Goal: Task Accomplishment & Management: Use online tool/utility

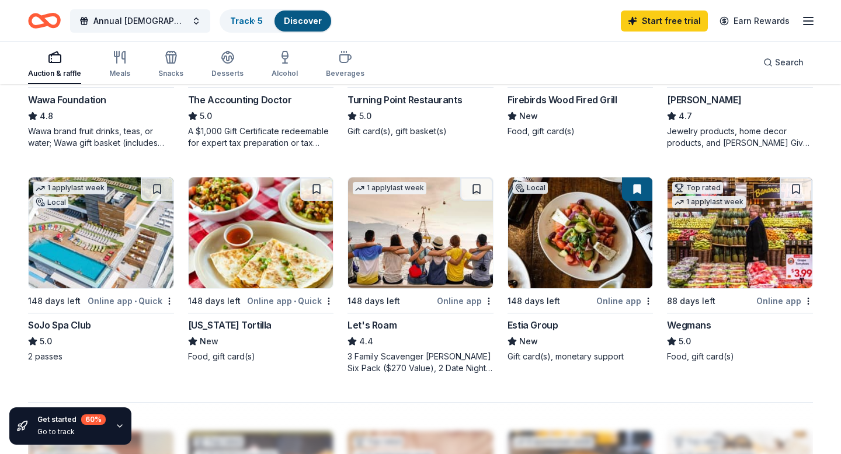
scroll to position [712, 0]
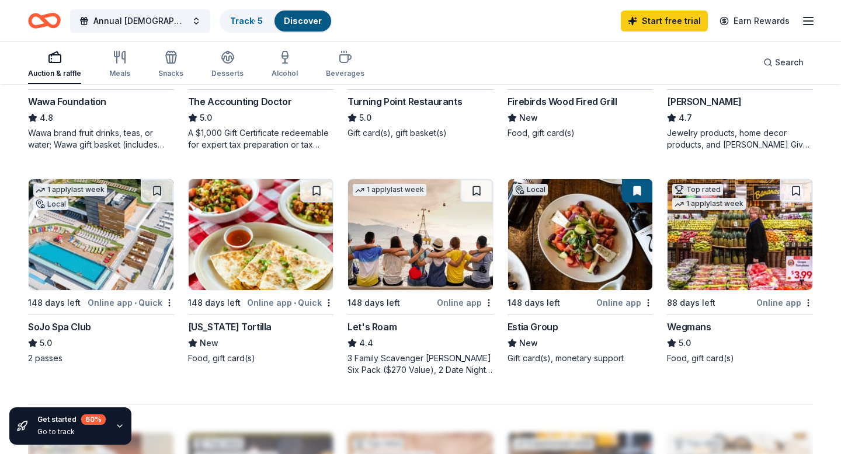
click at [72, 247] on img at bounding box center [101, 234] width 145 height 111
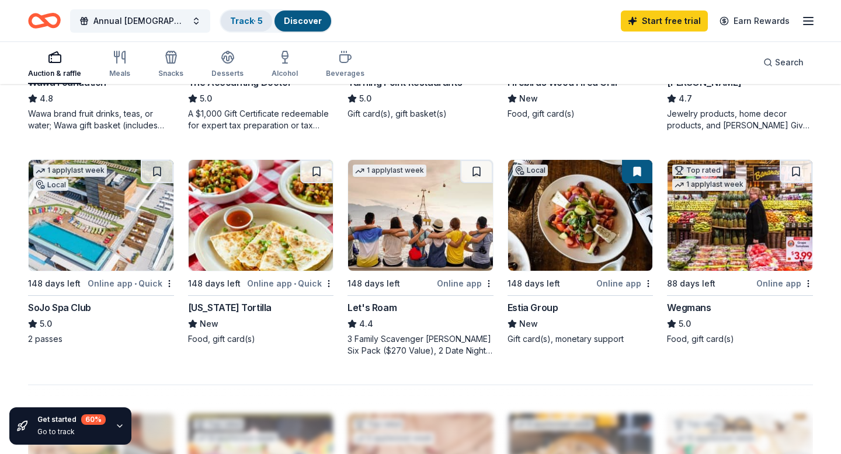
click at [249, 15] on div "Track · 5" at bounding box center [246, 21] width 51 height 21
click at [247, 20] on link "Track · 5" at bounding box center [246, 21] width 33 height 10
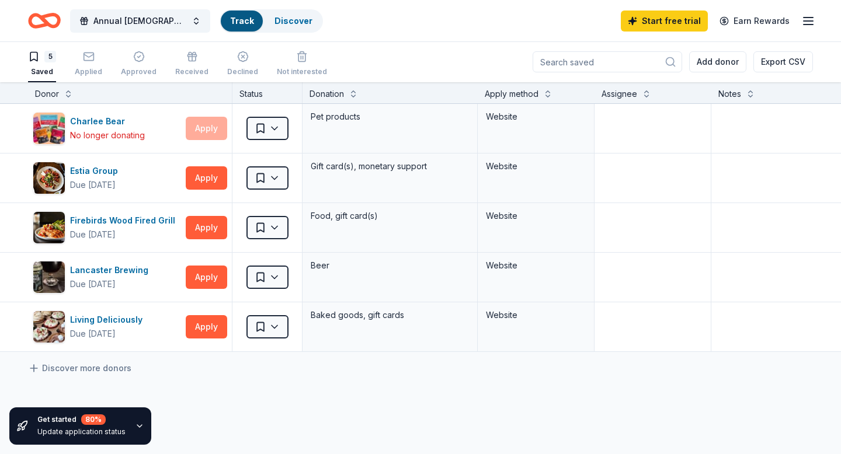
scroll to position [1, 0]
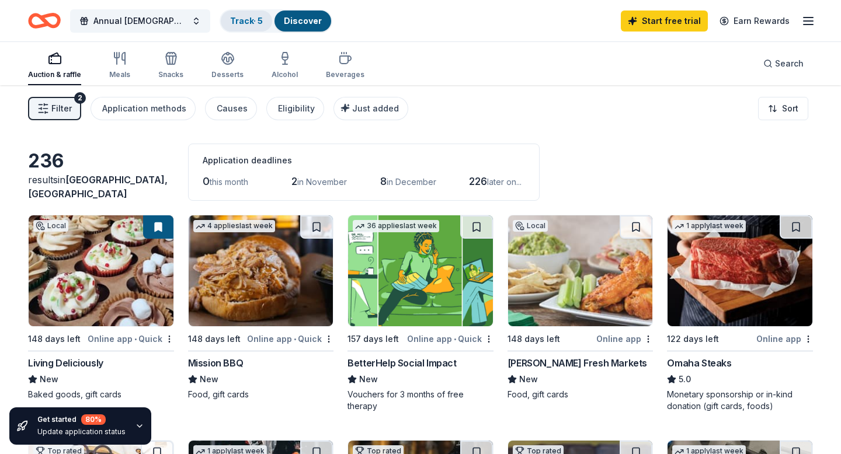
click at [247, 23] on link "Track · 5" at bounding box center [246, 21] width 33 height 10
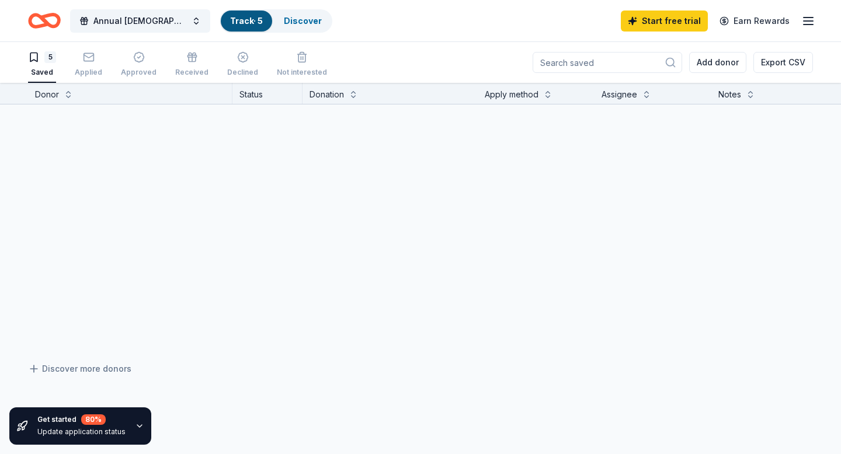
scroll to position [1, 0]
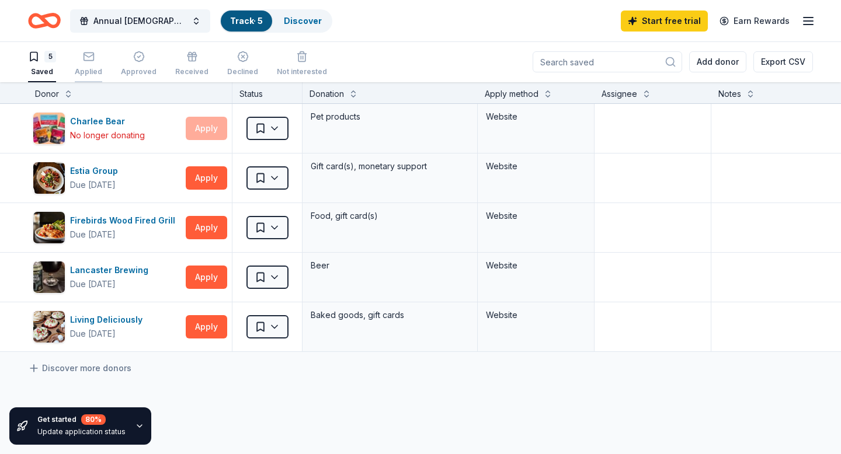
click at [90, 64] on div "Applied" at bounding box center [88, 64] width 27 height 26
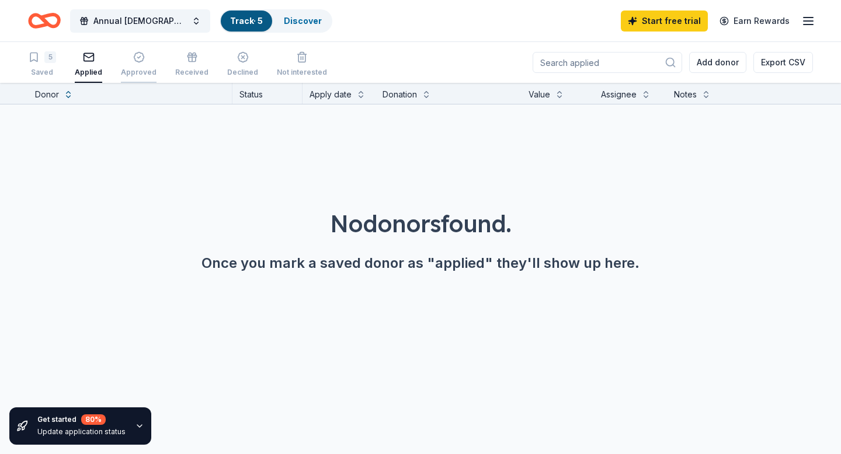
click at [134, 65] on div "Approved" at bounding box center [139, 64] width 36 height 26
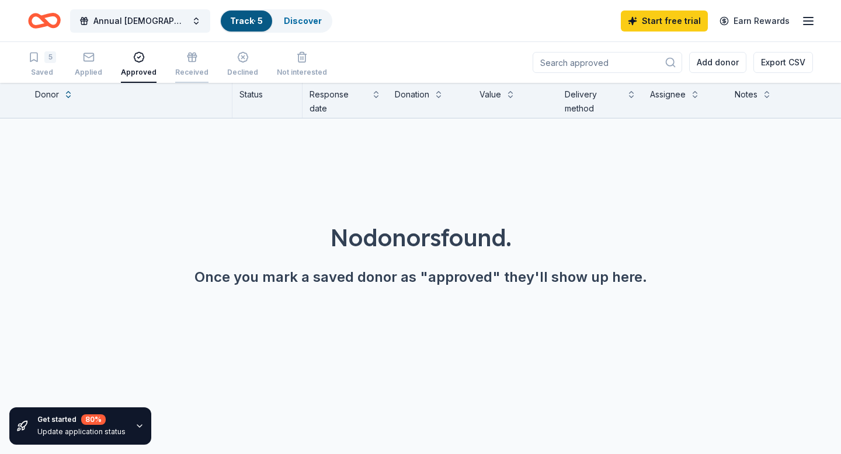
click at [193, 68] on div "Received" at bounding box center [191, 72] width 33 height 9
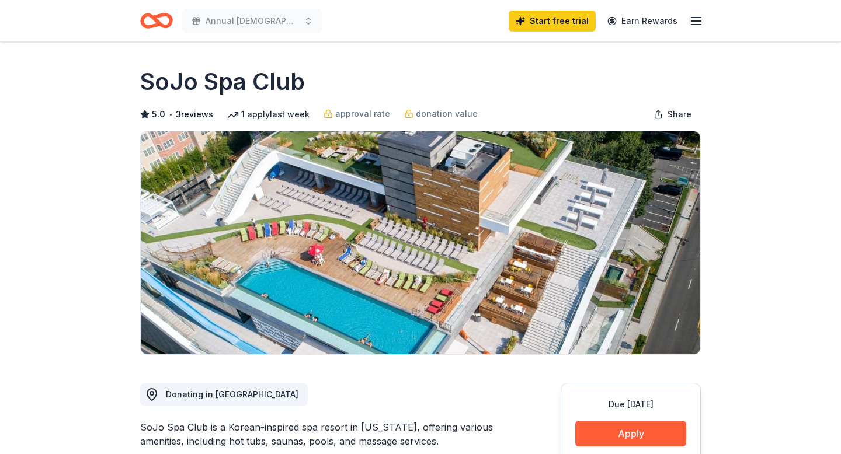
scroll to position [121, 0]
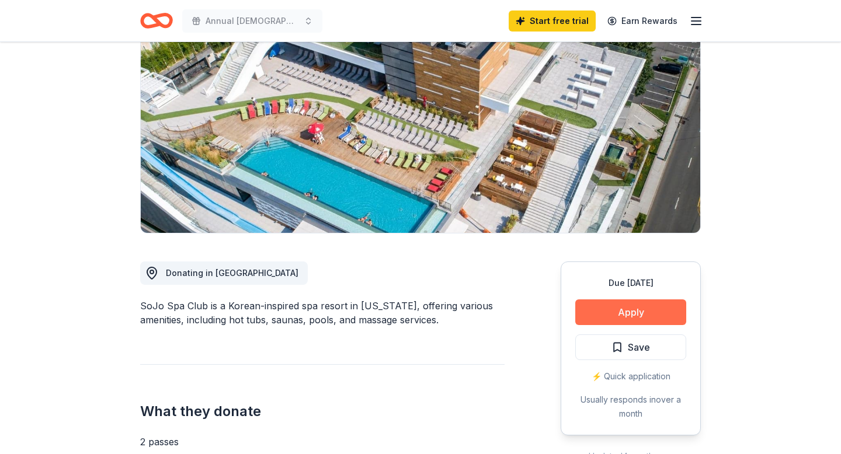
click at [635, 312] on button "Apply" at bounding box center [630, 312] width 111 height 26
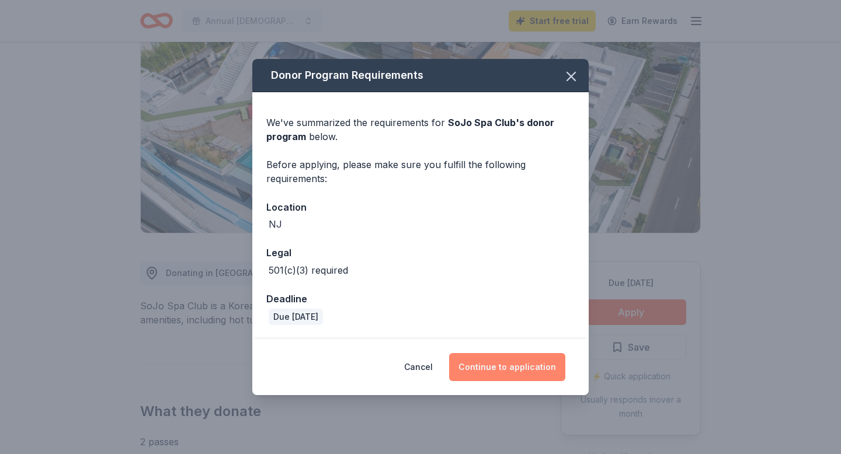
click at [487, 367] on button "Continue to application" at bounding box center [507, 367] width 116 height 28
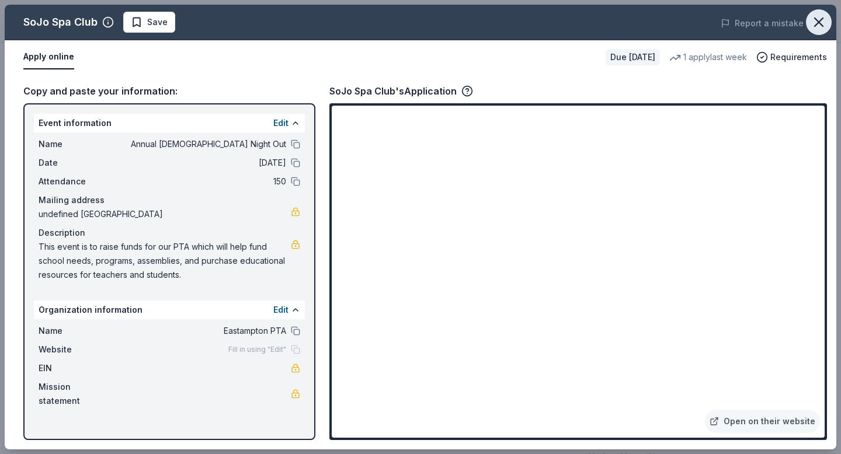
click at [818, 17] on icon "button" at bounding box center [818, 22] width 16 height 16
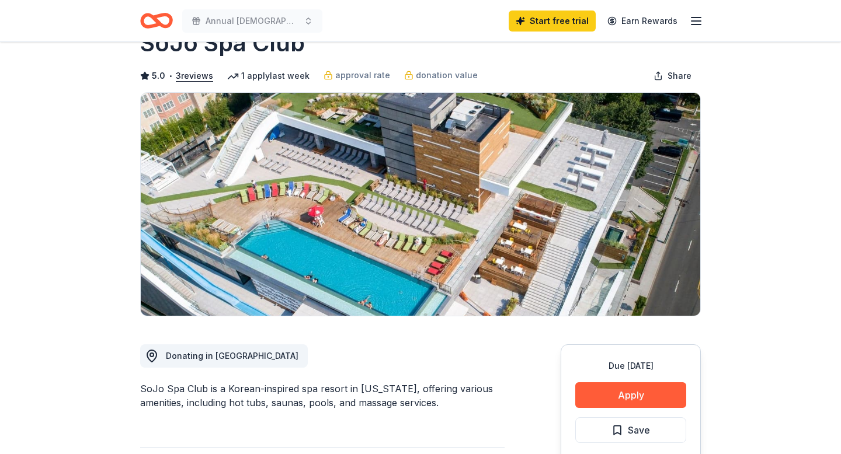
scroll to position [0, 0]
